Goal: Task Accomplishment & Management: Manage account settings

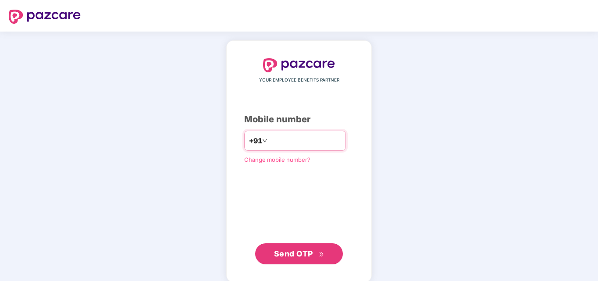
type input "**********"
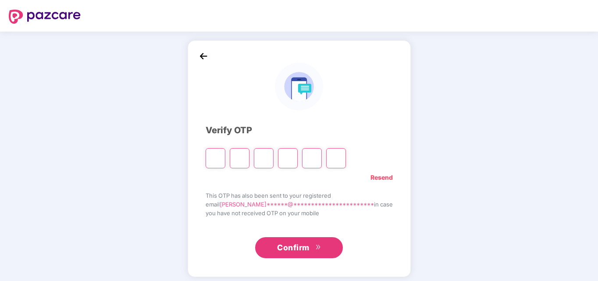
type input "*"
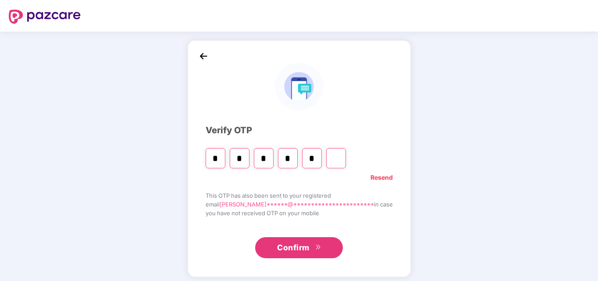
type input "*"
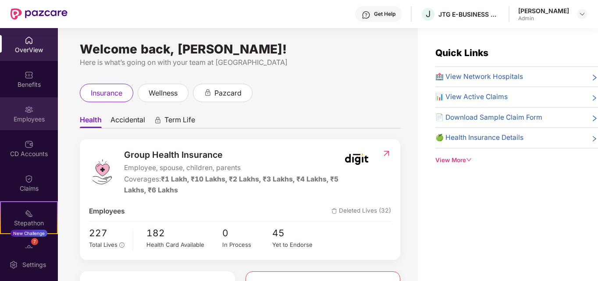
click at [32, 119] on div "Employees" at bounding box center [29, 119] width 58 height 9
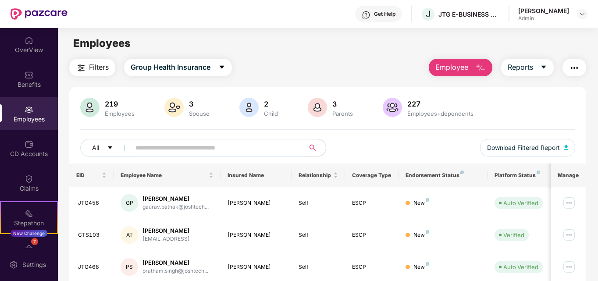
click at [142, 155] on span at bounding box center [215, 148] width 180 height 18
click at [143, 151] on input "text" at bounding box center [214, 147] width 157 height 13
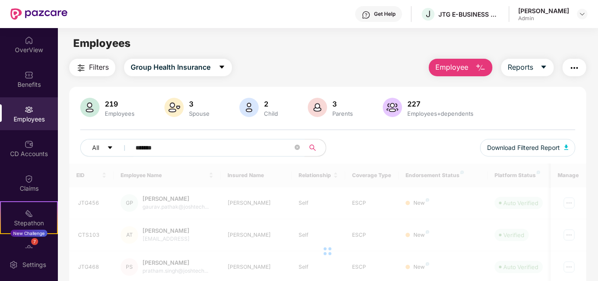
type input "*******"
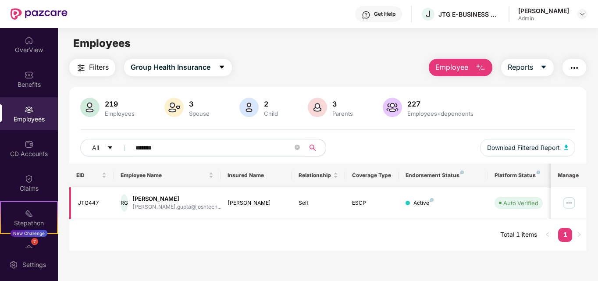
click at [570, 202] on img at bounding box center [569, 203] width 14 height 14
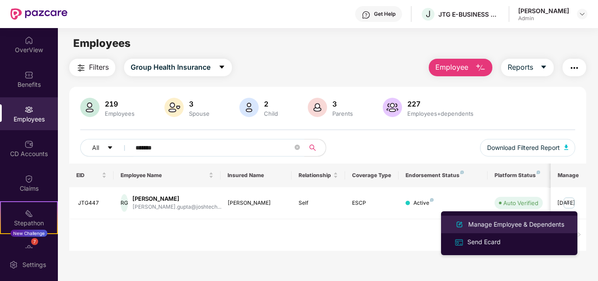
click at [471, 225] on div "Manage Employee & Dependents" at bounding box center [517, 225] width 100 height 10
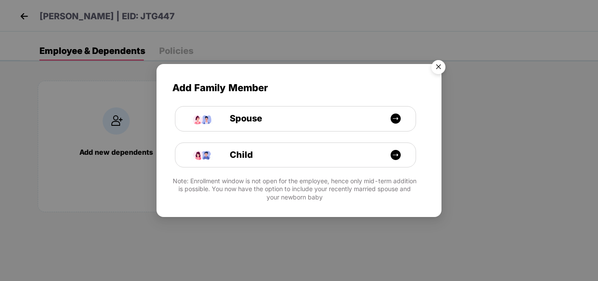
click at [439, 67] on img "Close" at bounding box center [438, 68] width 25 height 25
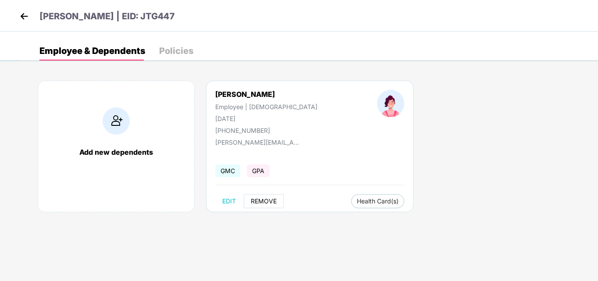
click at [261, 202] on span "REMOVE" at bounding box center [264, 201] width 26 height 7
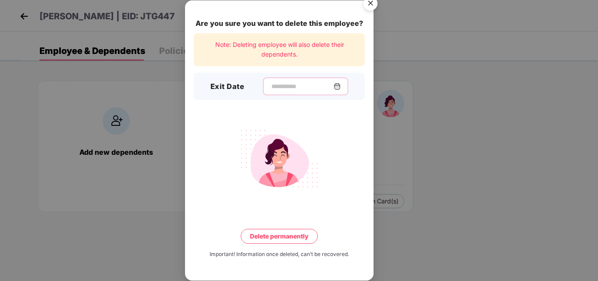
click at [271, 88] on input at bounding box center [302, 86] width 63 height 9
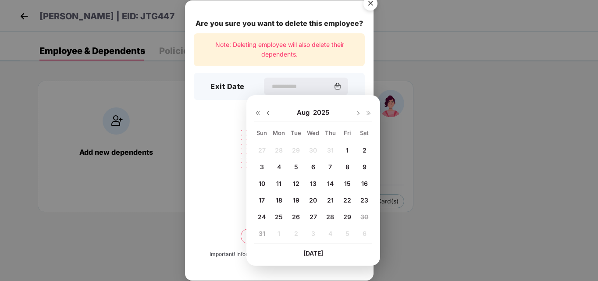
click at [346, 216] on span "29" at bounding box center [347, 216] width 8 height 7
type input "**********"
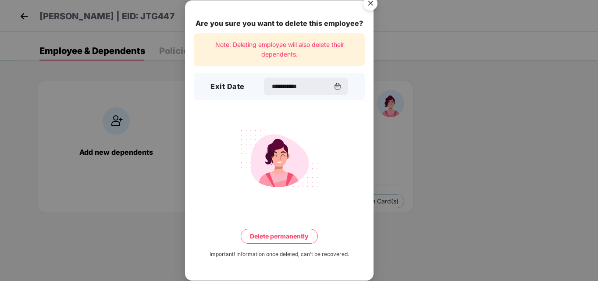
click at [270, 236] on button "Delete permanently" at bounding box center [279, 236] width 77 height 15
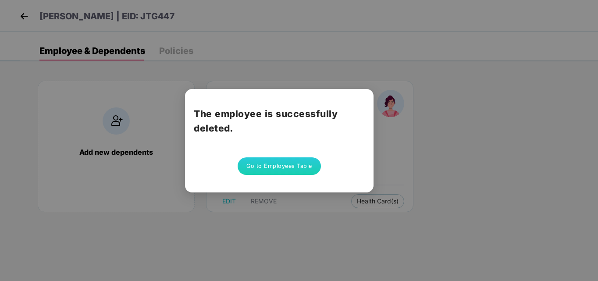
click at [288, 169] on button "Go to Employees Table" at bounding box center [279, 166] width 83 height 18
